Goal: Task Accomplishment & Management: Manage account settings

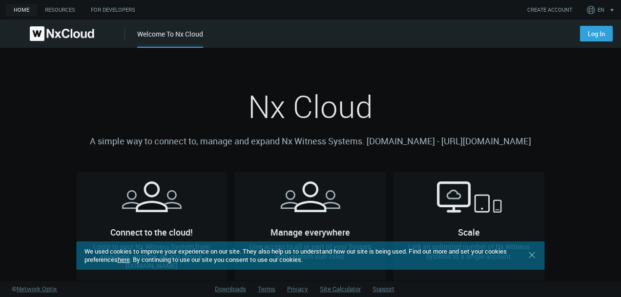
drag, startPoint x: 529, startPoint y: 257, endPoint x: 532, endPoint y: 250, distance: 7.4
click at [529, 257] on icon ".st0 { stroke : #698796; } Close" at bounding box center [533, 256] width 10 height 10
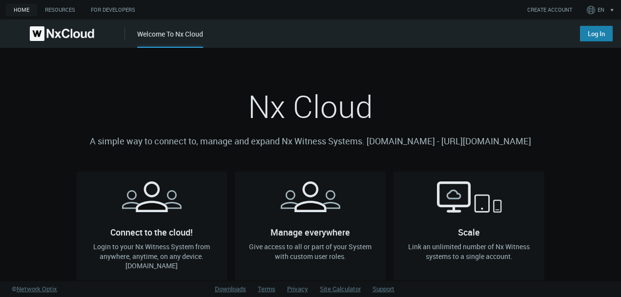
click at [589, 32] on link "Log In" at bounding box center [596, 34] width 33 height 16
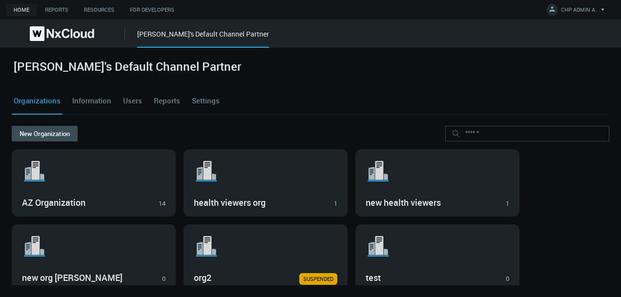
click at [130, 102] on link "Users" at bounding box center [132, 101] width 23 height 26
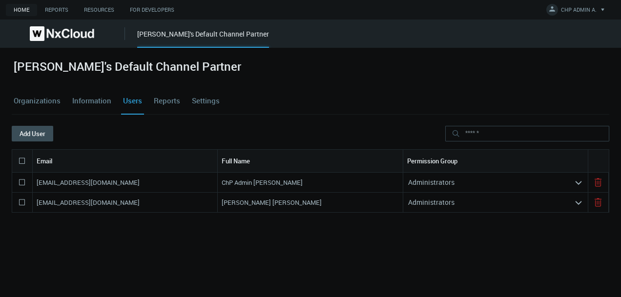
click at [476, 200] on div "Administrators" at bounding box center [488, 203] width 171 height 16
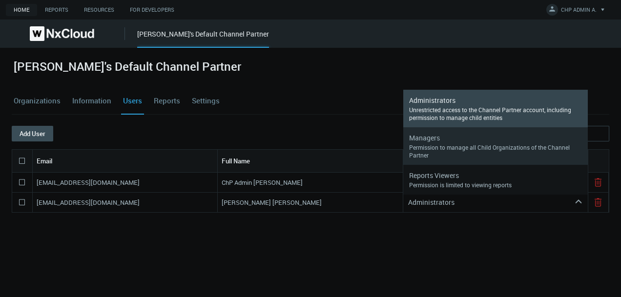
click at [466, 153] on div "Permission to manage all Child Organizations of the Channel Partner" at bounding box center [495, 152] width 173 height 16
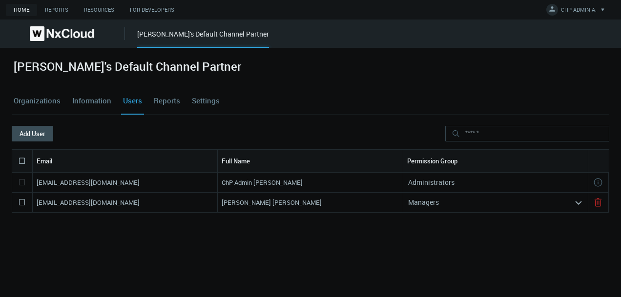
click at [459, 201] on div "Managers" at bounding box center [488, 203] width 171 height 16
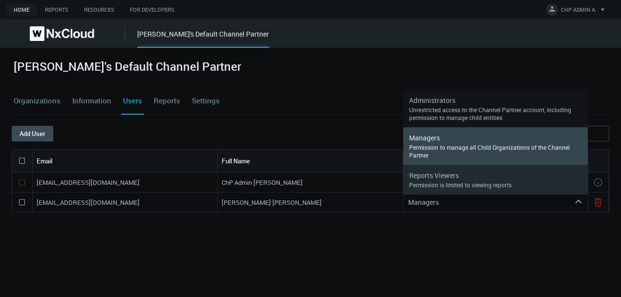
click at [455, 186] on div "Permission is limited to viewing reports" at bounding box center [495, 185] width 173 height 8
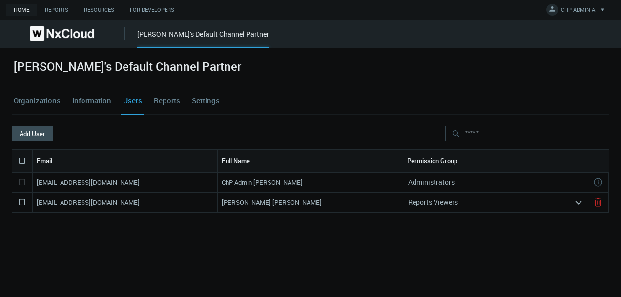
click at [500, 276] on div "Email Full Name Permission Group [EMAIL_ADDRESS][DOMAIN_NAME] ChP Admin [PERSON…" at bounding box center [311, 217] width 598 height 136
click at [37, 131] on button "Add User" at bounding box center [33, 134] width 42 height 16
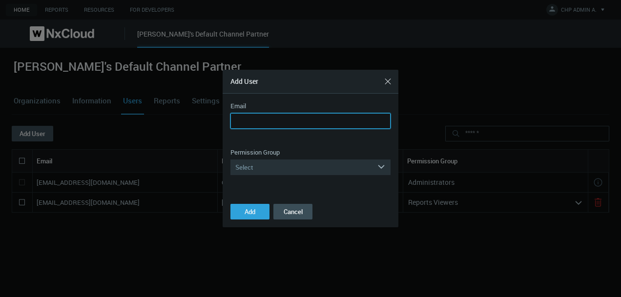
click at [255, 119] on input "Email" at bounding box center [311, 121] width 160 height 16
paste input "**********"
type input "**********"
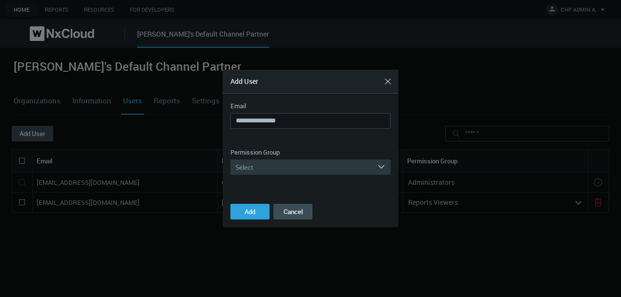
click at [258, 163] on div "Select" at bounding box center [304, 168] width 147 height 16
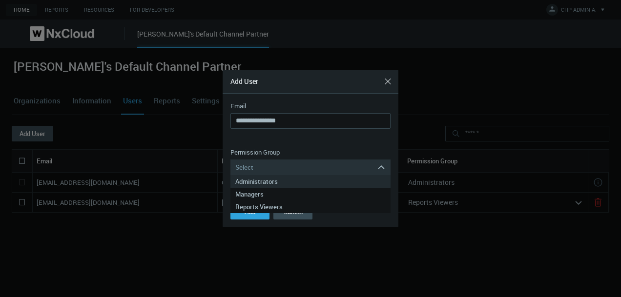
click at [263, 185] on div "Administrators" at bounding box center [310, 181] width 150 height 13
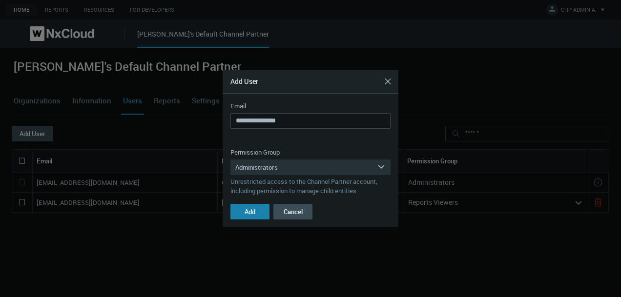
click at [242, 211] on button "Add" at bounding box center [250, 212] width 39 height 16
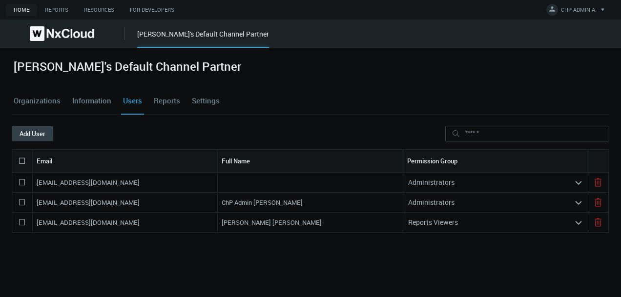
click at [29, 134] on button "Add User" at bounding box center [33, 134] width 42 height 16
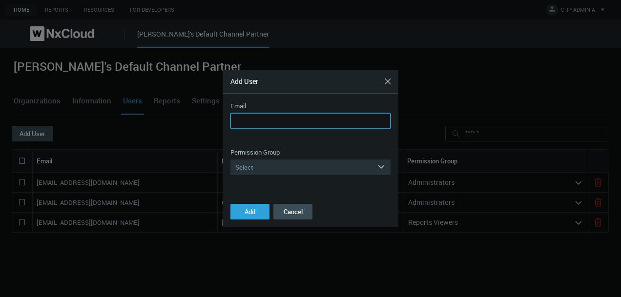
click at [249, 120] on input "Email" at bounding box center [311, 121] width 160 height 16
paste input "**********"
type input "**********"
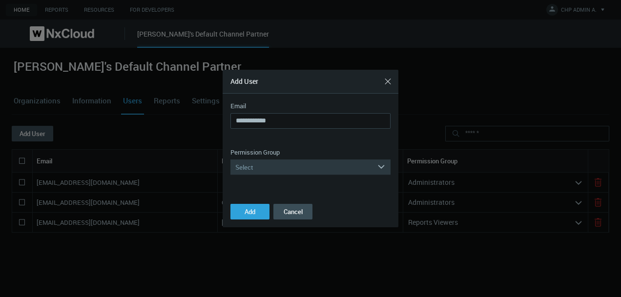
click at [248, 169] on div "Select" at bounding box center [304, 168] width 147 height 16
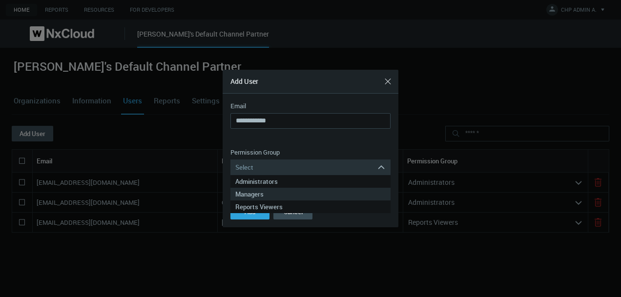
click at [255, 194] on div "Managers" at bounding box center [310, 194] width 150 height 13
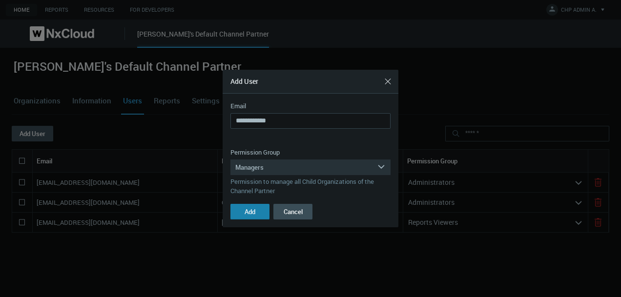
click at [243, 217] on button "Add" at bounding box center [250, 212] width 39 height 16
